Goal: Transaction & Acquisition: Subscribe to service/newsletter

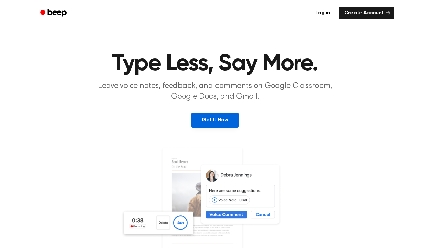
click at [215, 121] on link "Get It Now" at bounding box center [214, 119] width 47 height 15
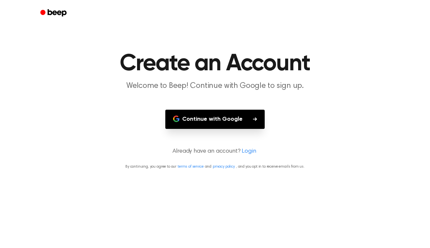
click at [222, 121] on button "Continue with Google" at bounding box center [214, 119] width 99 height 19
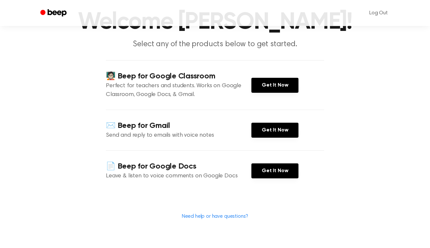
scroll to position [47, 0]
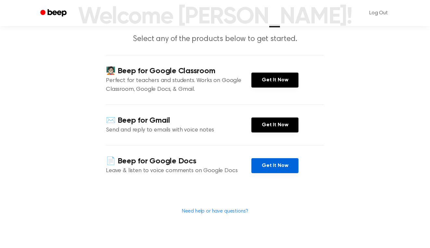
click at [267, 165] on link "Get It Now" at bounding box center [275, 165] width 47 height 15
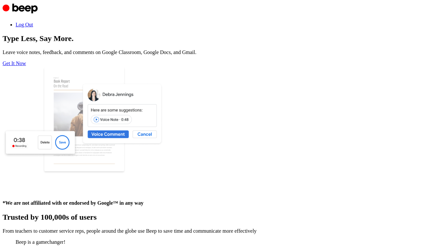
click at [26, 66] on link "Get It Now" at bounding box center [14, 63] width 23 height 6
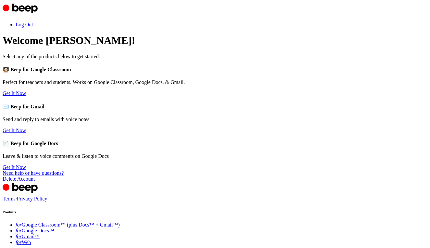
click at [26, 170] on link "Get It Now" at bounding box center [14, 167] width 23 height 6
